Goal: Task Accomplishment & Management: Use online tool/utility

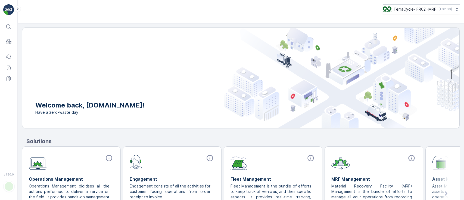
click at [419, 8] on p "TerraCycle- FR02 -MRF" at bounding box center [415, 9] width 43 height 5
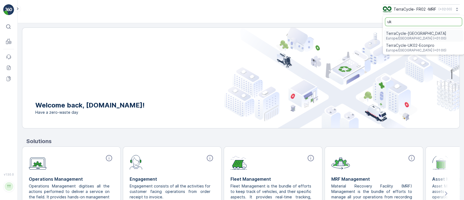
type input "uk"
click at [401, 45] on span "TerraCycle-UK02-Econpro" at bounding box center [416, 45] width 60 height 5
